Goal: Transaction & Acquisition: Book appointment/travel/reservation

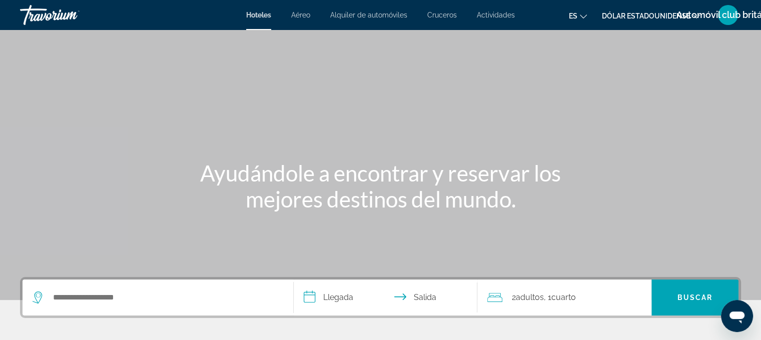
click at [740, 313] on icon "Abrir ventana de mensajería" at bounding box center [736, 318] width 15 height 12
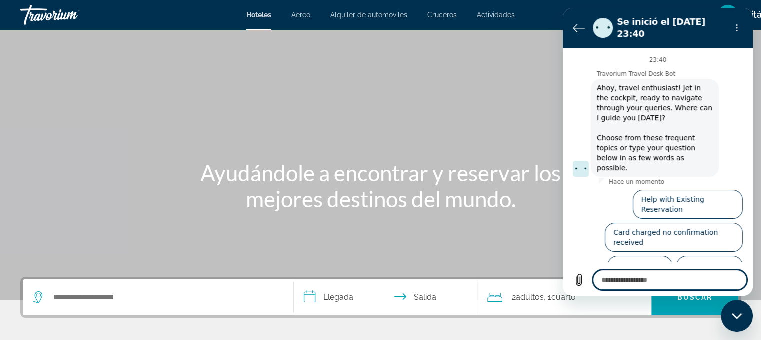
click at [733, 316] on icon "Cerrar ventana de mensajería" at bounding box center [736, 316] width 10 height 6
type textarea "*"
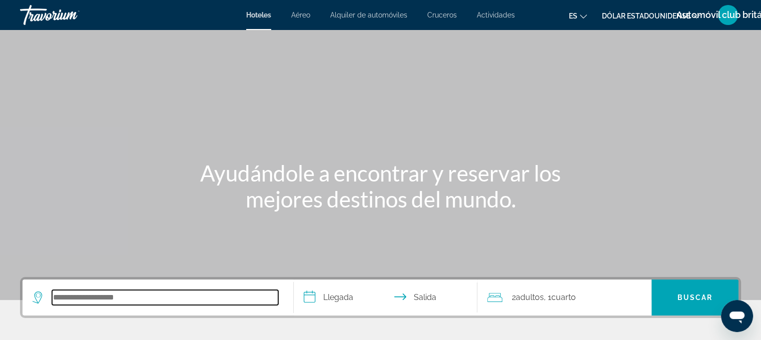
click at [77, 301] on input "Buscar destino hotelero" at bounding box center [165, 297] width 226 height 15
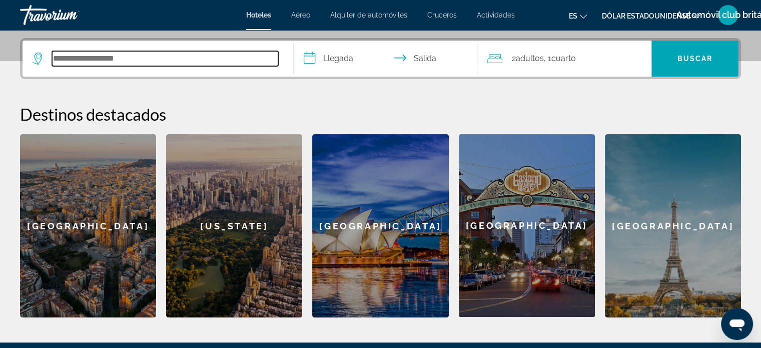
scroll to position [244, 0]
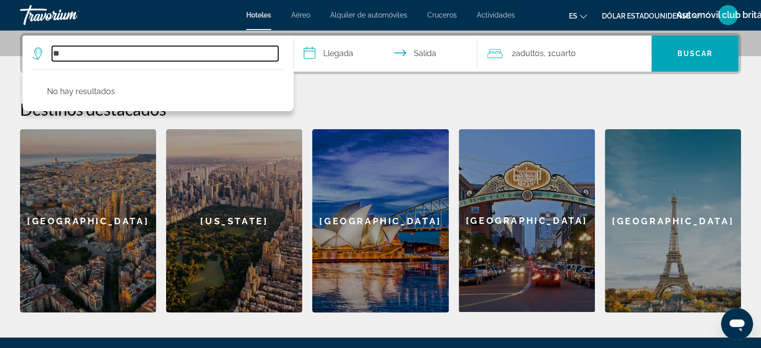
type input "*"
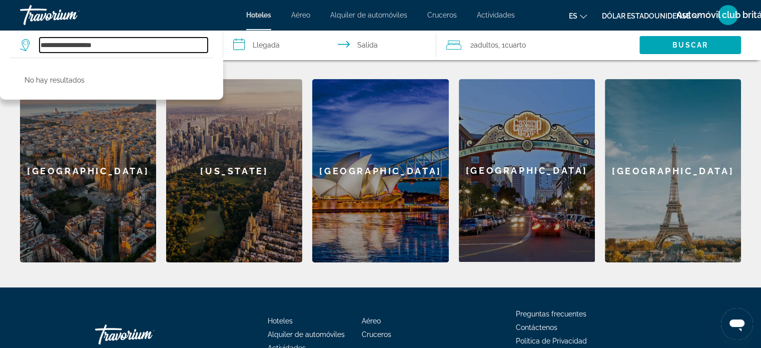
scroll to position [294, 0]
type input "**********"
click at [121, 150] on div "[GEOGRAPHIC_DATA]" at bounding box center [88, 170] width 136 height 183
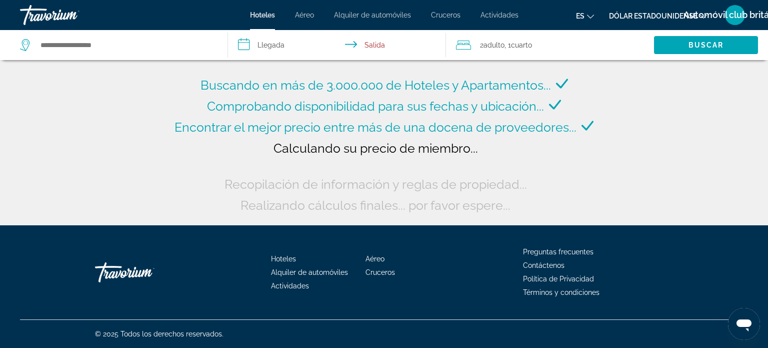
click at [270, 44] on input "**********" at bounding box center [339, 46] width 222 height 33
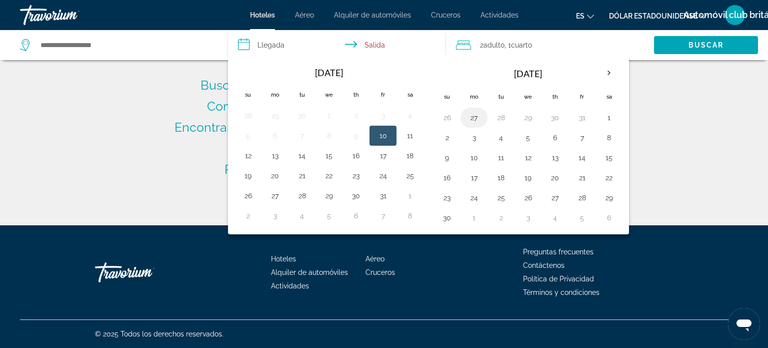
type input "**********"
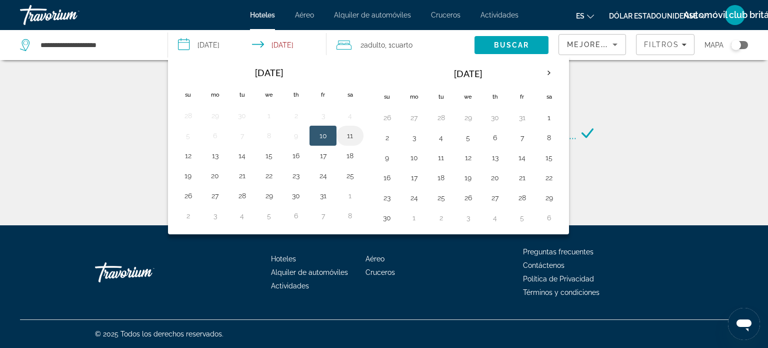
click at [345, 131] on button "11" at bounding box center [350, 136] width 16 height 14
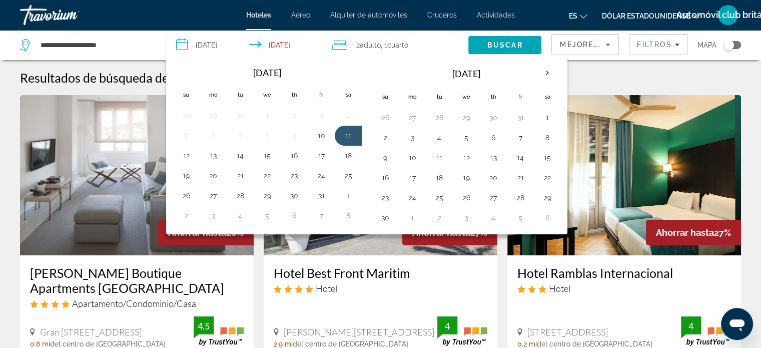
click at [260, 72] on th "[DATE]" at bounding box center [267, 73] width 135 height 22
click at [318, 133] on button "10" at bounding box center [321, 136] width 16 height 14
type input "**********"
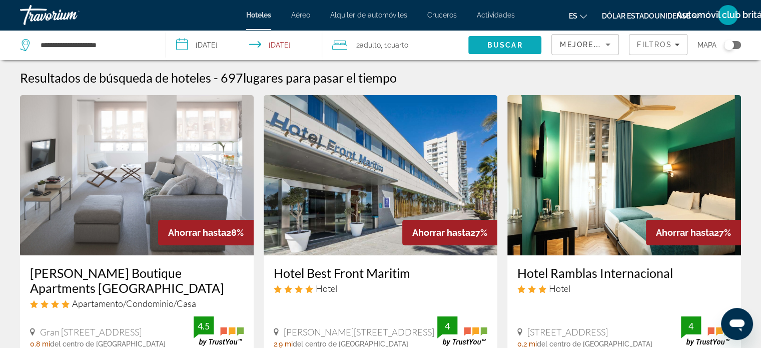
click at [502, 42] on span "Buscar" at bounding box center [505, 45] width 36 height 8
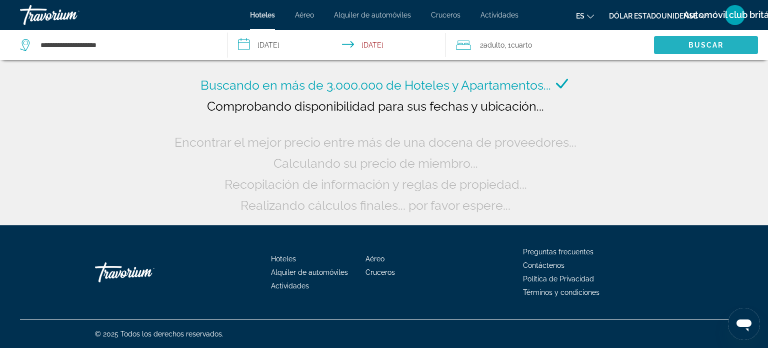
click at [692, 44] on span "Buscar" at bounding box center [707, 45] width 36 height 8
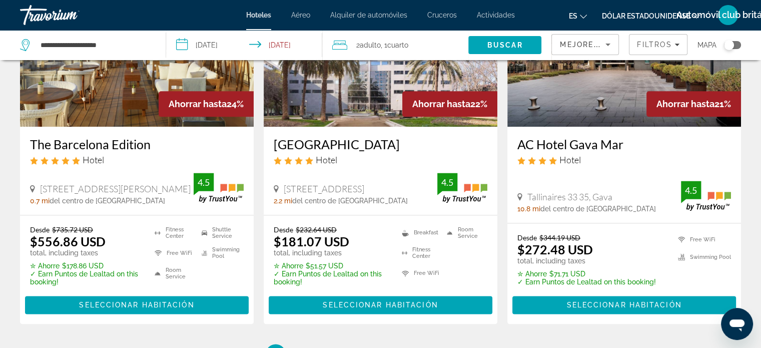
scroll to position [1301, 0]
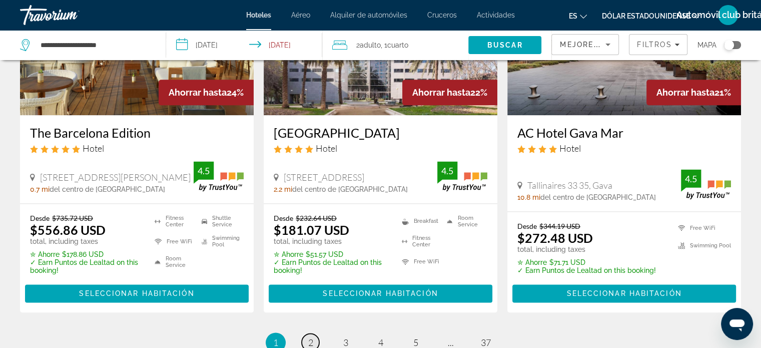
click at [310, 337] on span "2" at bounding box center [310, 342] width 5 height 11
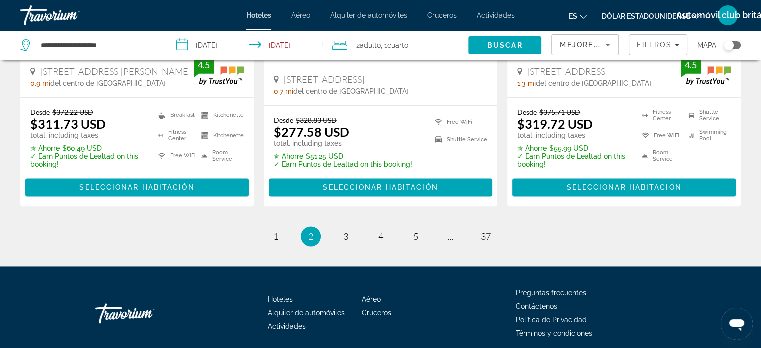
scroll to position [1448, 0]
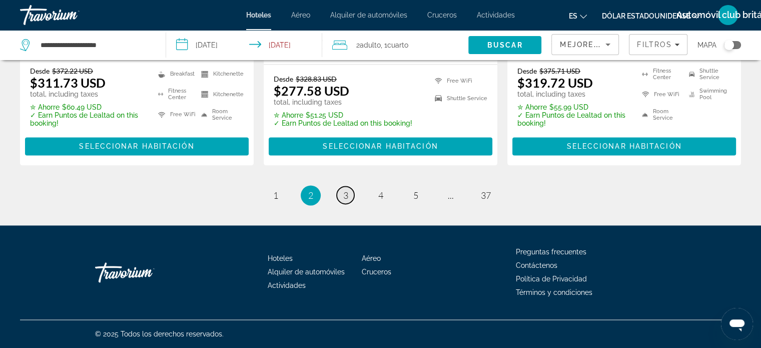
click at [344, 193] on span "3" at bounding box center [345, 195] width 5 height 11
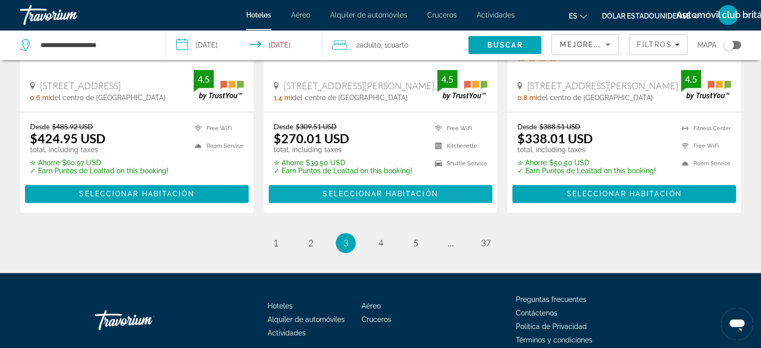
scroll to position [1401, 0]
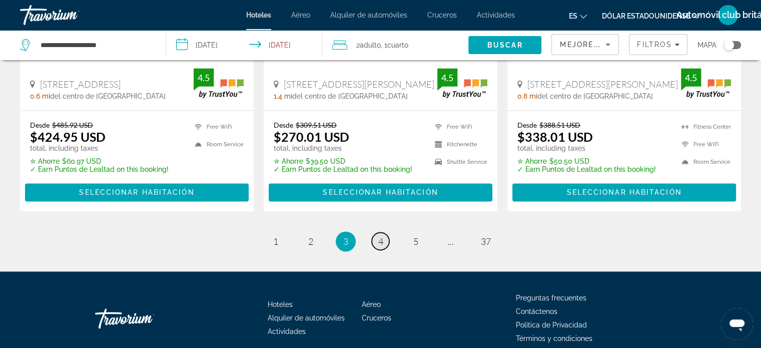
click at [383, 236] on span "4" at bounding box center [380, 241] width 5 height 11
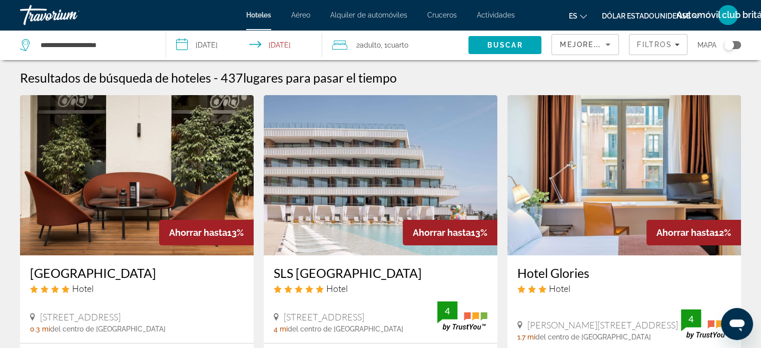
click at [442, 16] on font "Cruceros" at bounding box center [442, 15] width 30 height 8
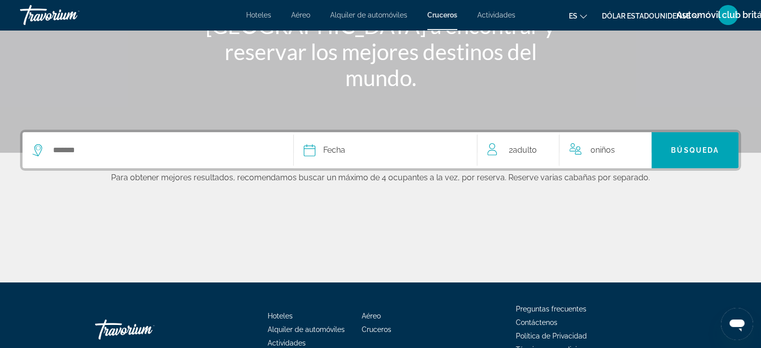
scroll to position [150, 0]
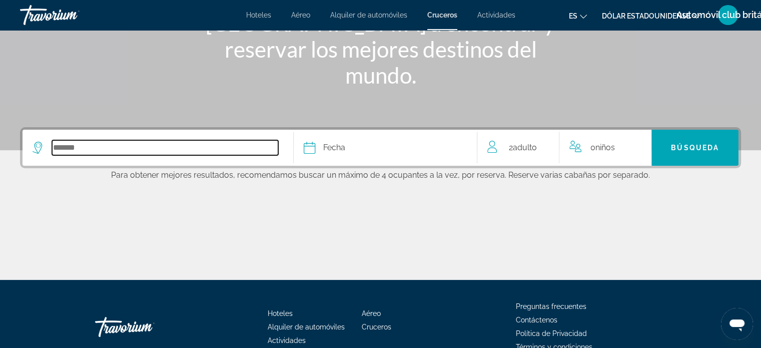
click at [90, 150] on input "Select cruise destination" at bounding box center [165, 147] width 226 height 15
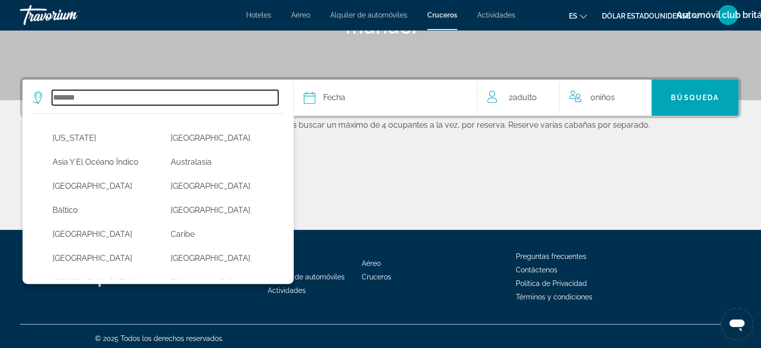
scroll to position [204, 0]
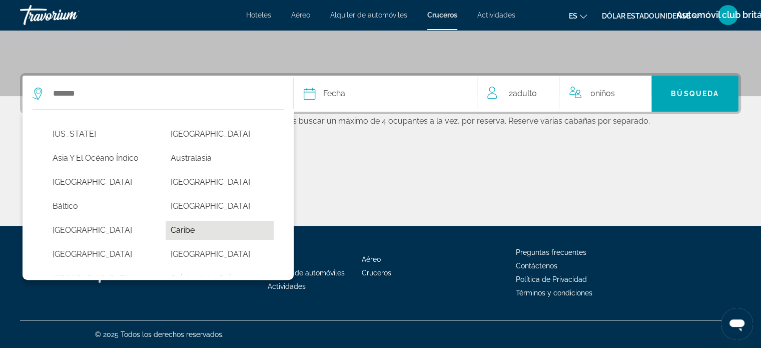
click at [183, 229] on button "Caribe" at bounding box center [220, 230] width 108 height 19
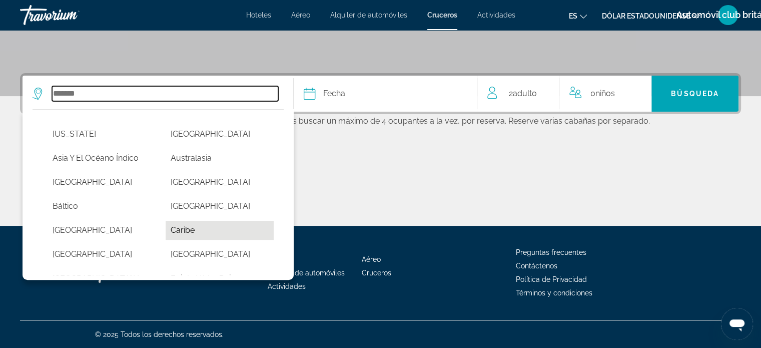
type input "******"
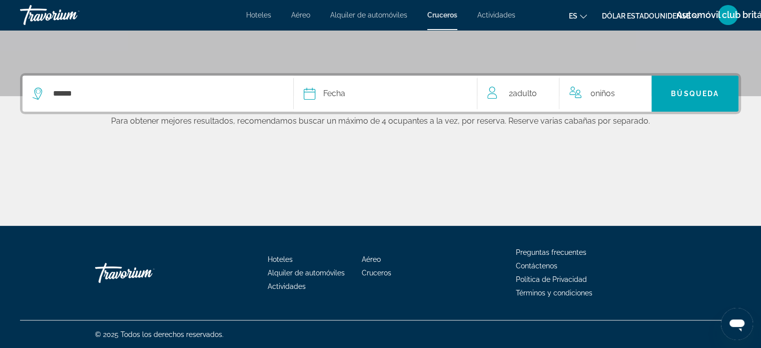
click at [333, 94] on span "Fecha" at bounding box center [334, 94] width 22 height 14
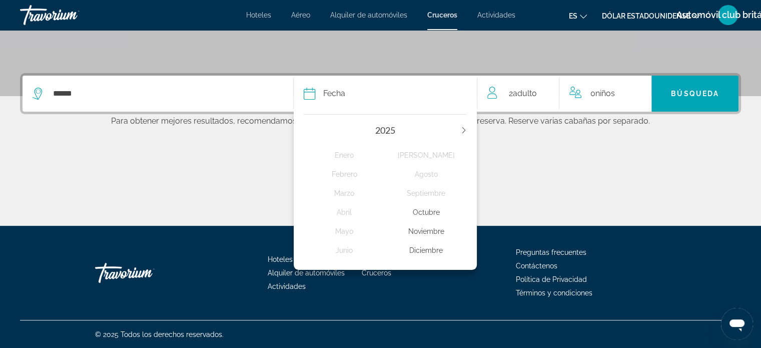
click at [430, 230] on div "Noviembre" at bounding box center [426, 231] width 82 height 18
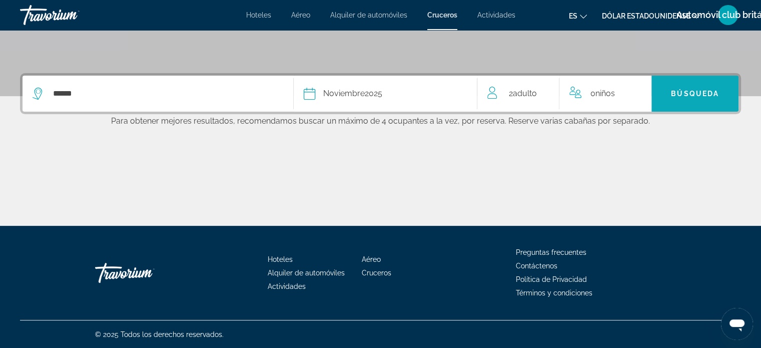
click at [689, 91] on span "Búsqueda" at bounding box center [695, 94] width 48 height 8
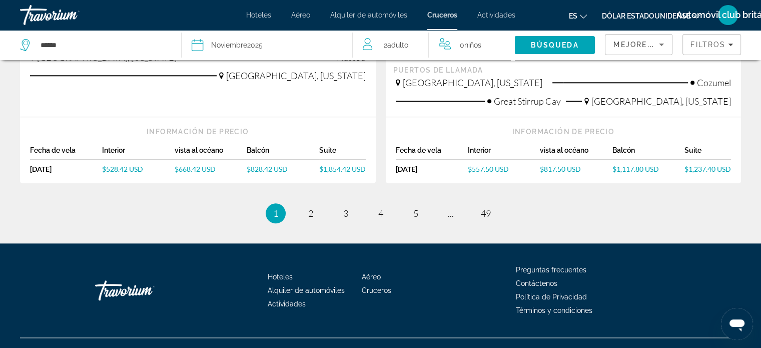
scroll to position [1097, 0]
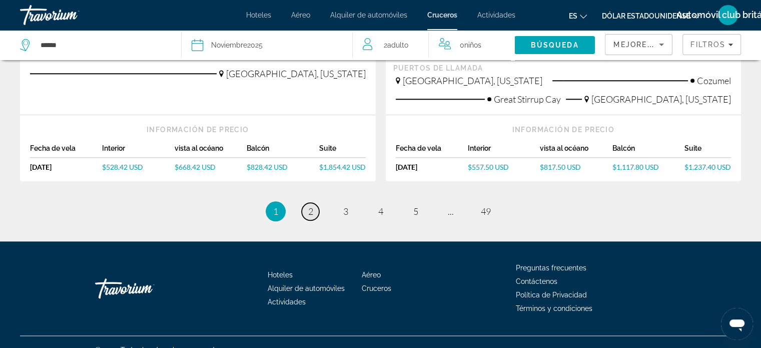
click at [309, 206] on span "2" at bounding box center [310, 211] width 5 height 11
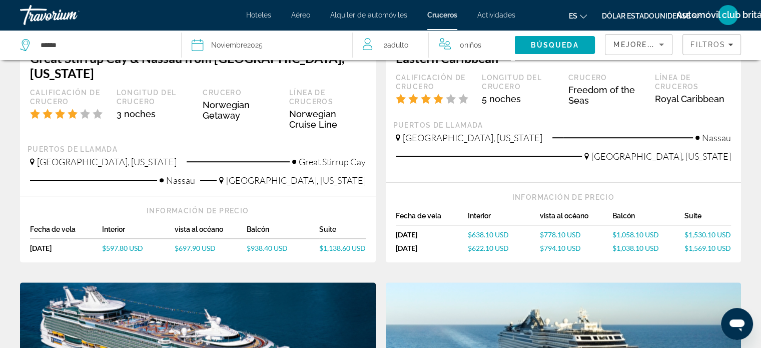
scroll to position [650, 0]
click at [582, 16] on icon "Cambiar idioma" at bounding box center [583, 16] width 7 height 7
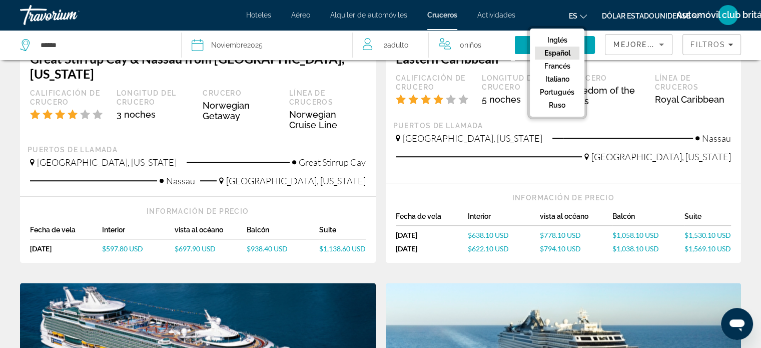
click at [582, 16] on icon "Cambiar idioma" at bounding box center [583, 16] width 7 height 7
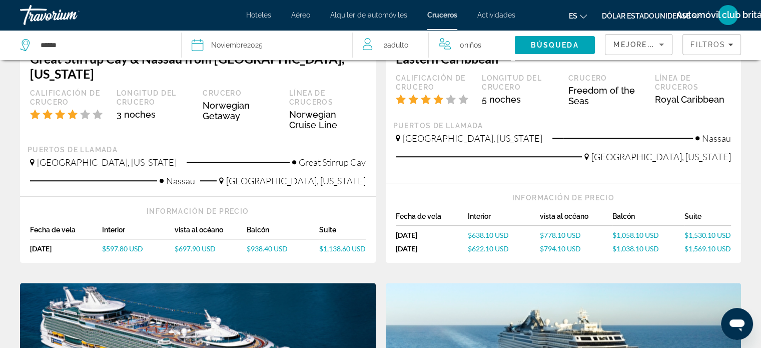
click at [732, 13] on font "Automóvil club británico" at bounding box center [728, 15] width 104 height 11
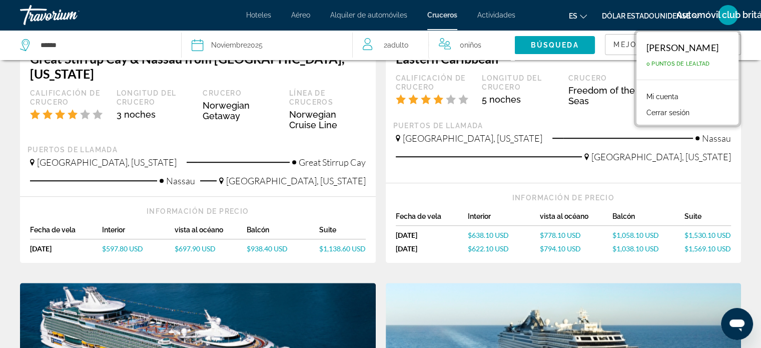
click at [732, 13] on font "Automóvil club británico" at bounding box center [728, 15] width 104 height 11
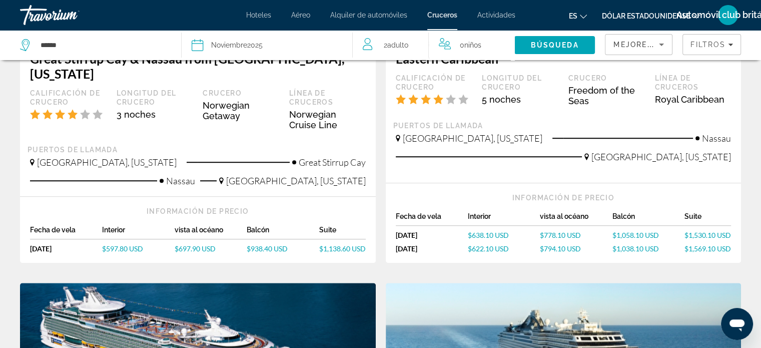
click at [644, 15] on font "Dólar estadounidense" at bounding box center [646, 16] width 89 height 8
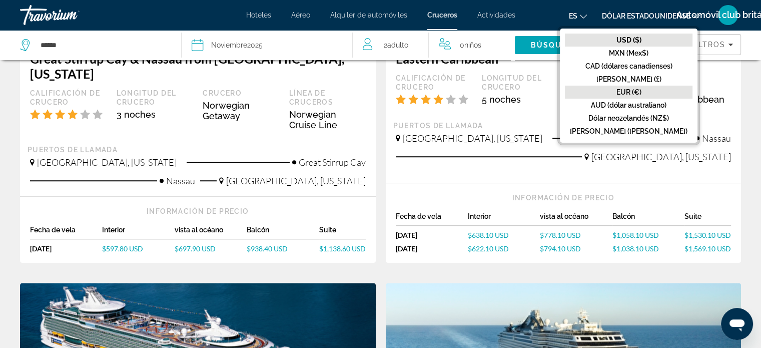
click at [636, 91] on font "EUR (€)" at bounding box center [628, 92] width 25 height 8
